Goal: Task Accomplishment & Management: Manage account settings

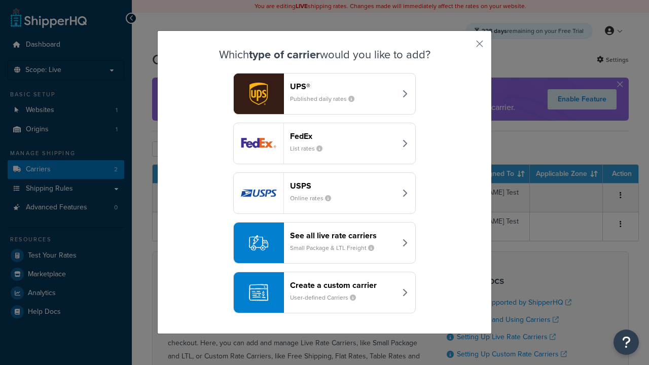
click at [324, 143] on div "FedEx List rates" at bounding box center [343, 143] width 106 height 24
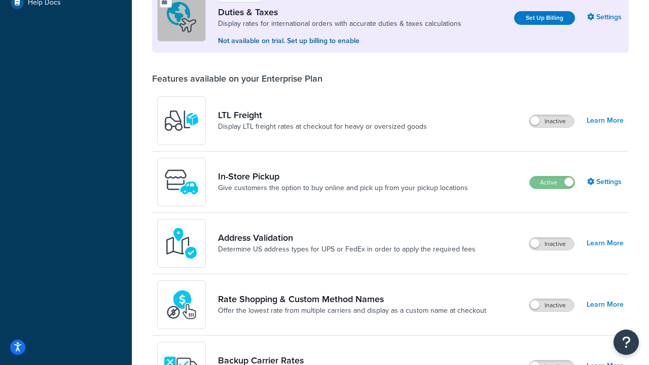
scroll to position [309, 0]
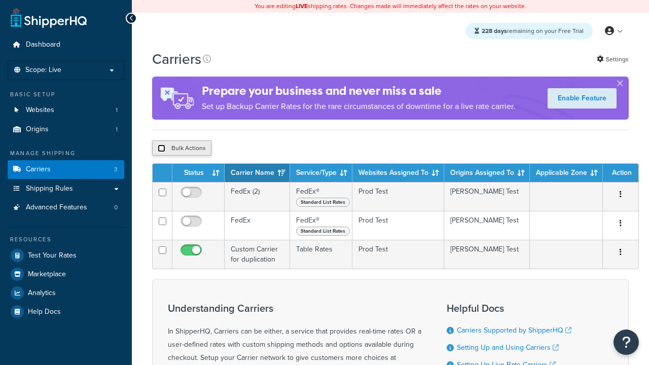
click at [161, 149] on input "checkbox" at bounding box center [162, 148] width 8 height 8
checkbox input "true"
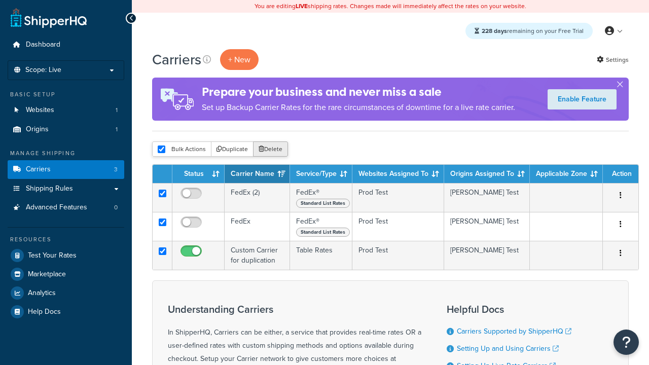
click at [273, 149] on button "Delete" at bounding box center [270, 148] width 35 height 15
